Goal: Task Accomplishment & Management: Use online tool/utility

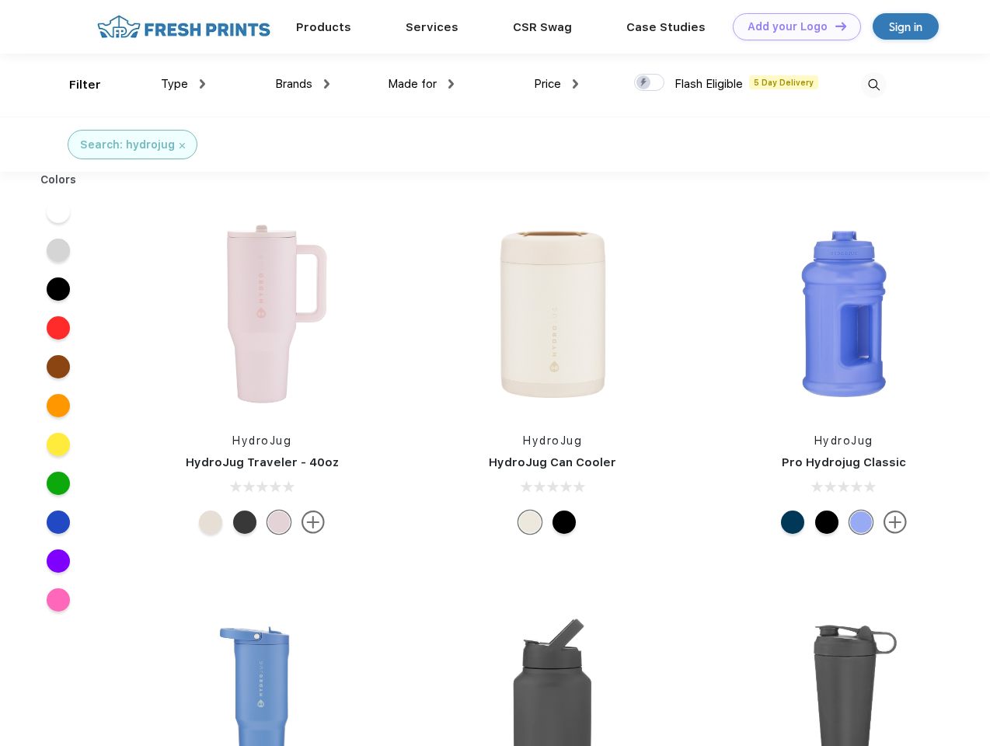
click at [791, 26] on link "Add your Logo Design Tool" at bounding box center [797, 26] width 128 height 27
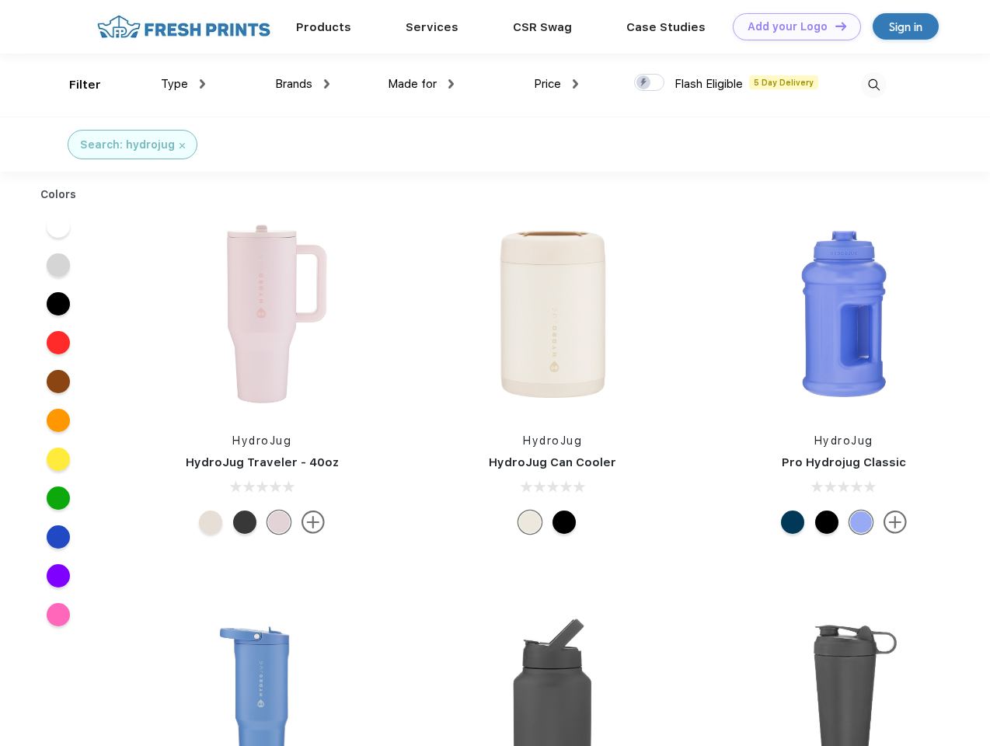
click at [0, 0] on div "Design Tool" at bounding box center [0, 0] width 0 height 0
click at [834, 26] on link "Add your Logo Design Tool" at bounding box center [797, 26] width 128 height 27
click at [75, 85] on div "Filter" at bounding box center [85, 85] width 32 height 18
click at [183, 84] on span "Type" at bounding box center [174, 84] width 27 height 14
click at [302, 84] on span "Brands" at bounding box center [293, 84] width 37 height 14
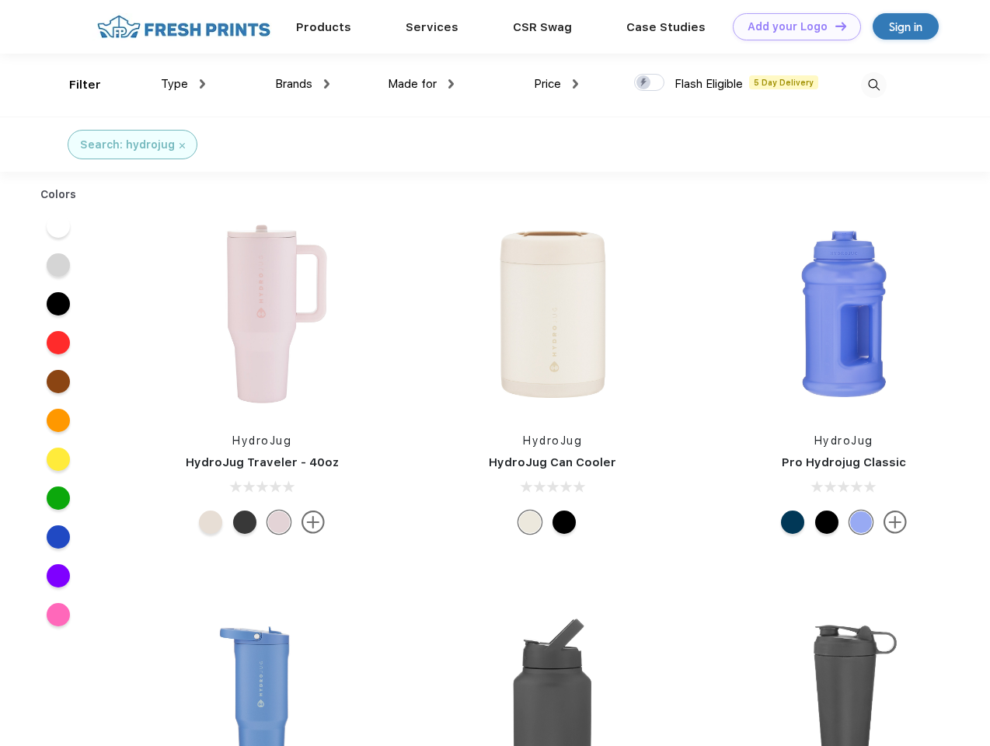
click at [421, 84] on span "Made for" at bounding box center [412, 84] width 49 height 14
click at [557, 84] on span "Price" at bounding box center [547, 84] width 27 height 14
click at [650, 83] on div at bounding box center [649, 82] width 30 height 17
click at [645, 83] on input "checkbox" at bounding box center [639, 78] width 10 height 10
click at [874, 85] on img at bounding box center [874, 85] width 26 height 26
